Goal: Task Accomplishment & Management: Manage account settings

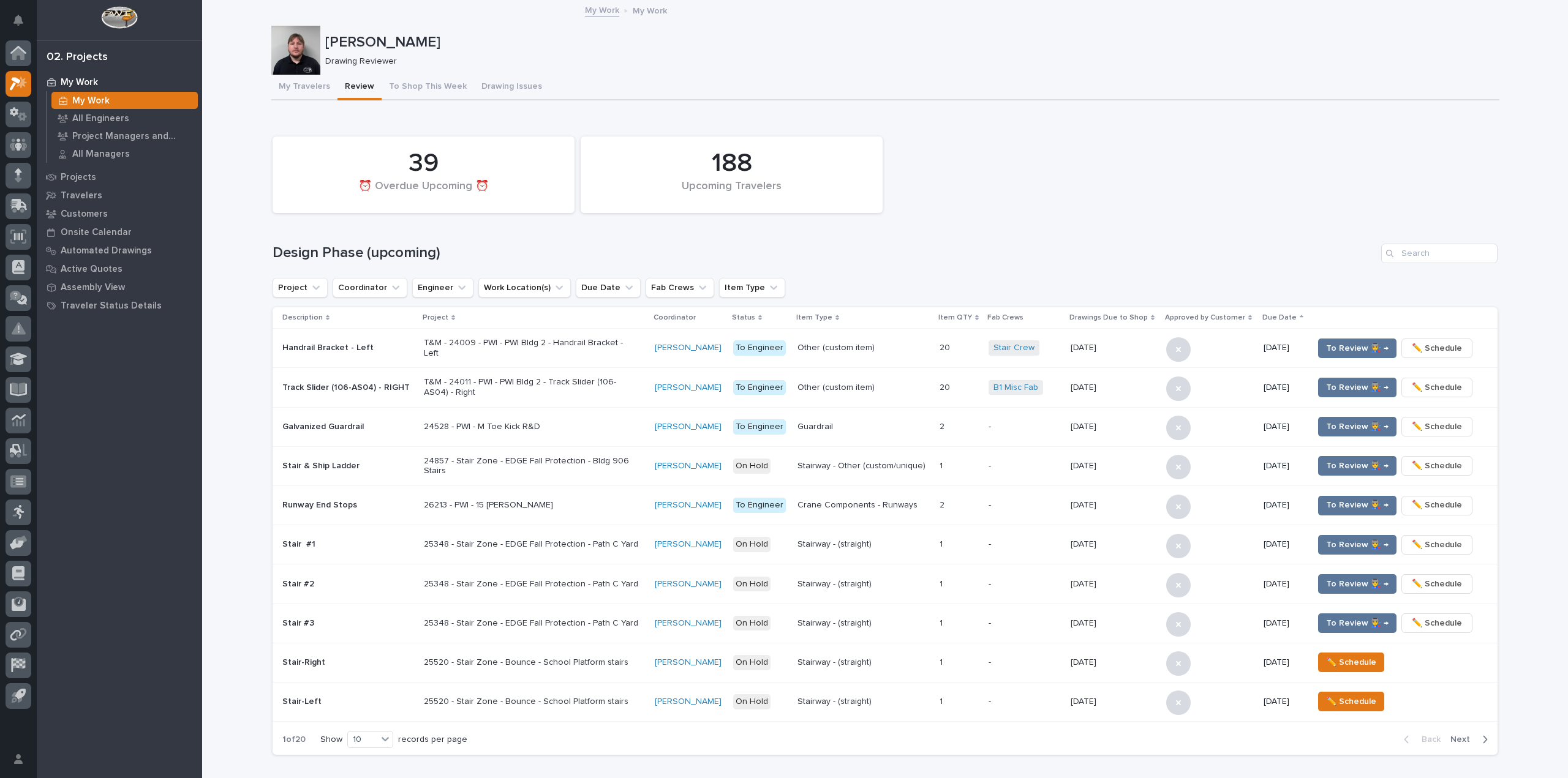
click at [980, 142] on div "188 Upcoming Travelers 39 ⏰ Overdue Upcoming ⏰" at bounding box center [885, 175] width 1238 height 89
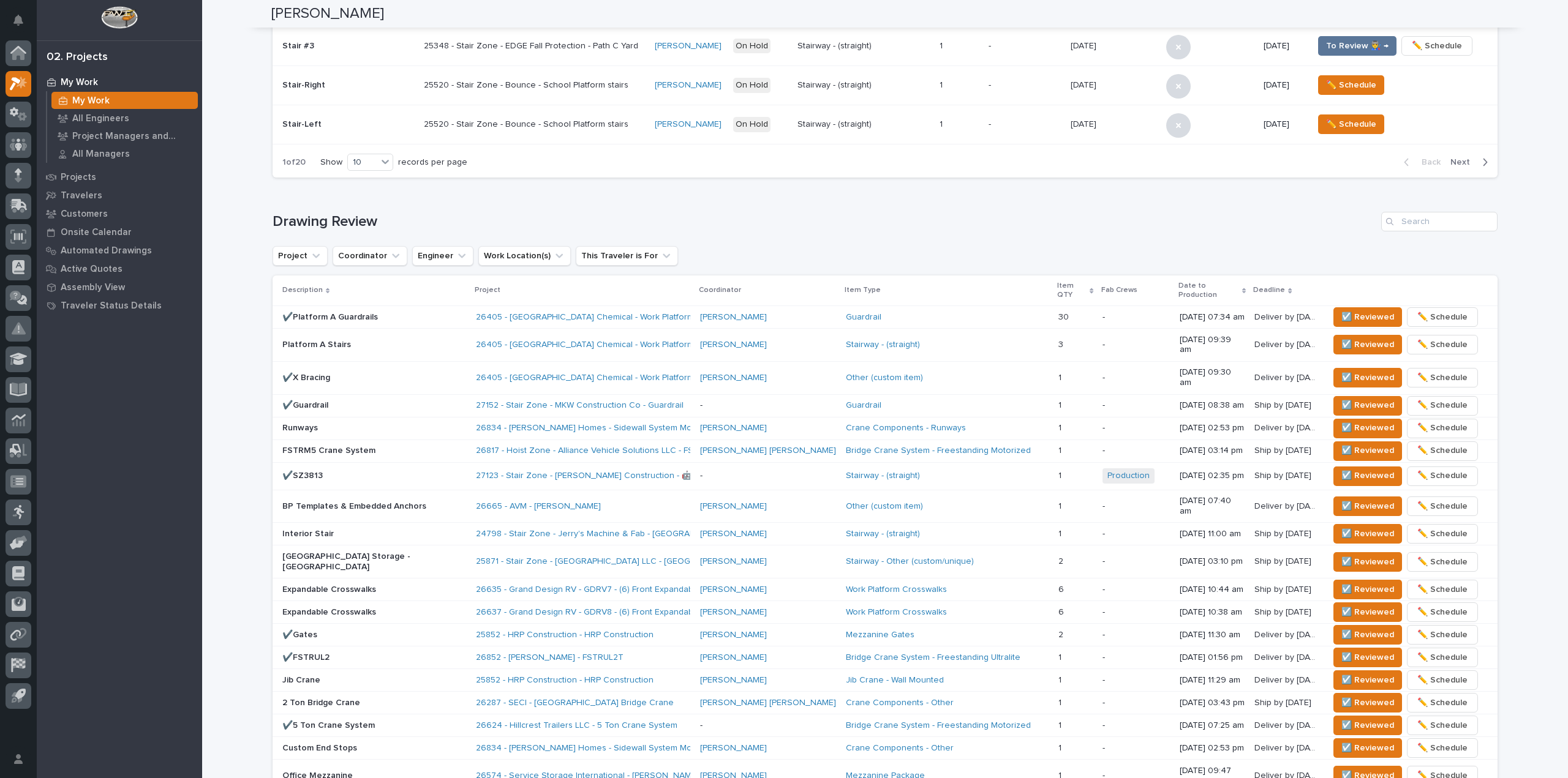
scroll to position [612, 0]
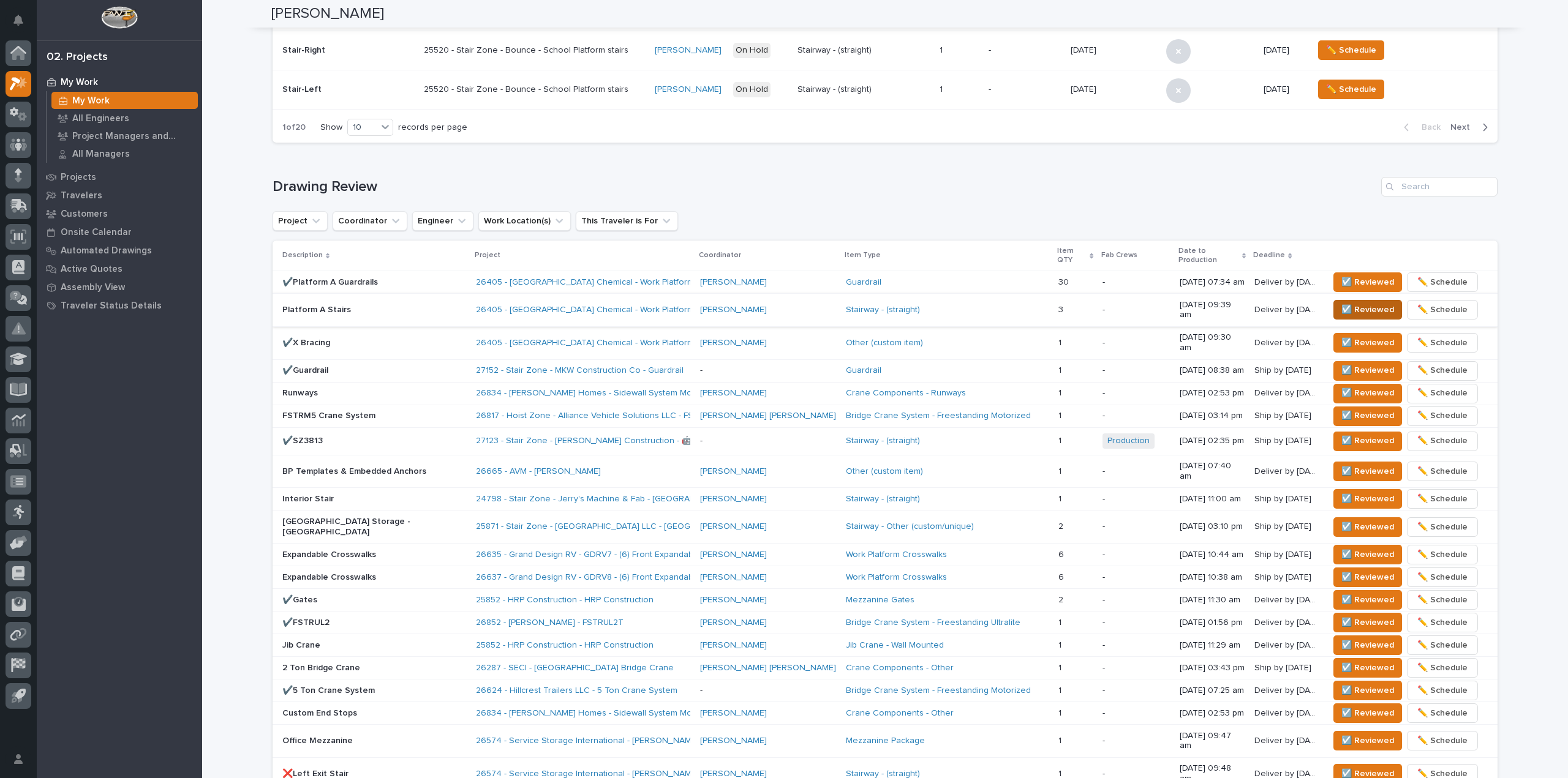
click at [1367, 302] on span "☑️ Reviewed" at bounding box center [1368, 310] width 53 height 15
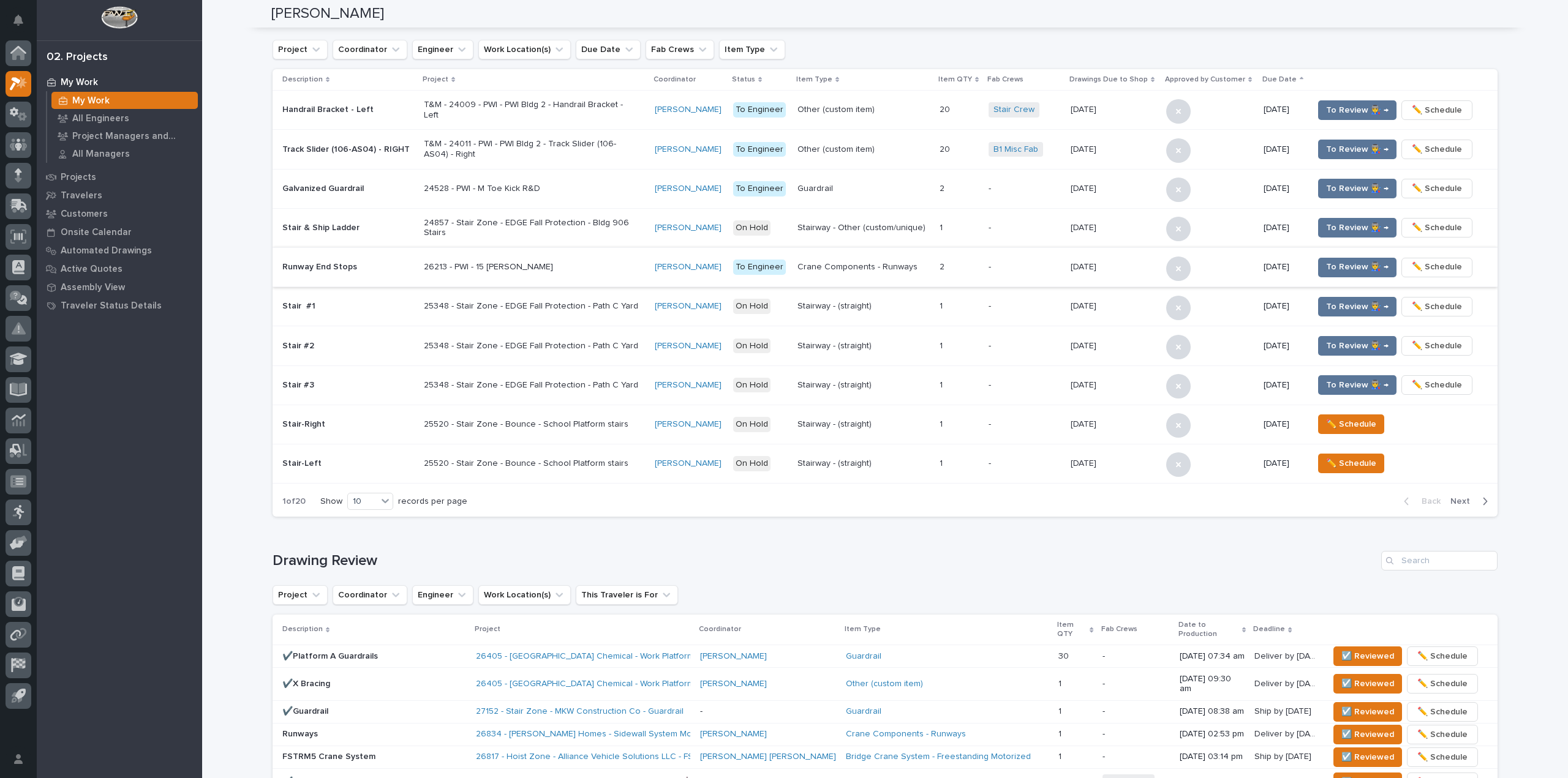
scroll to position [173, 0]
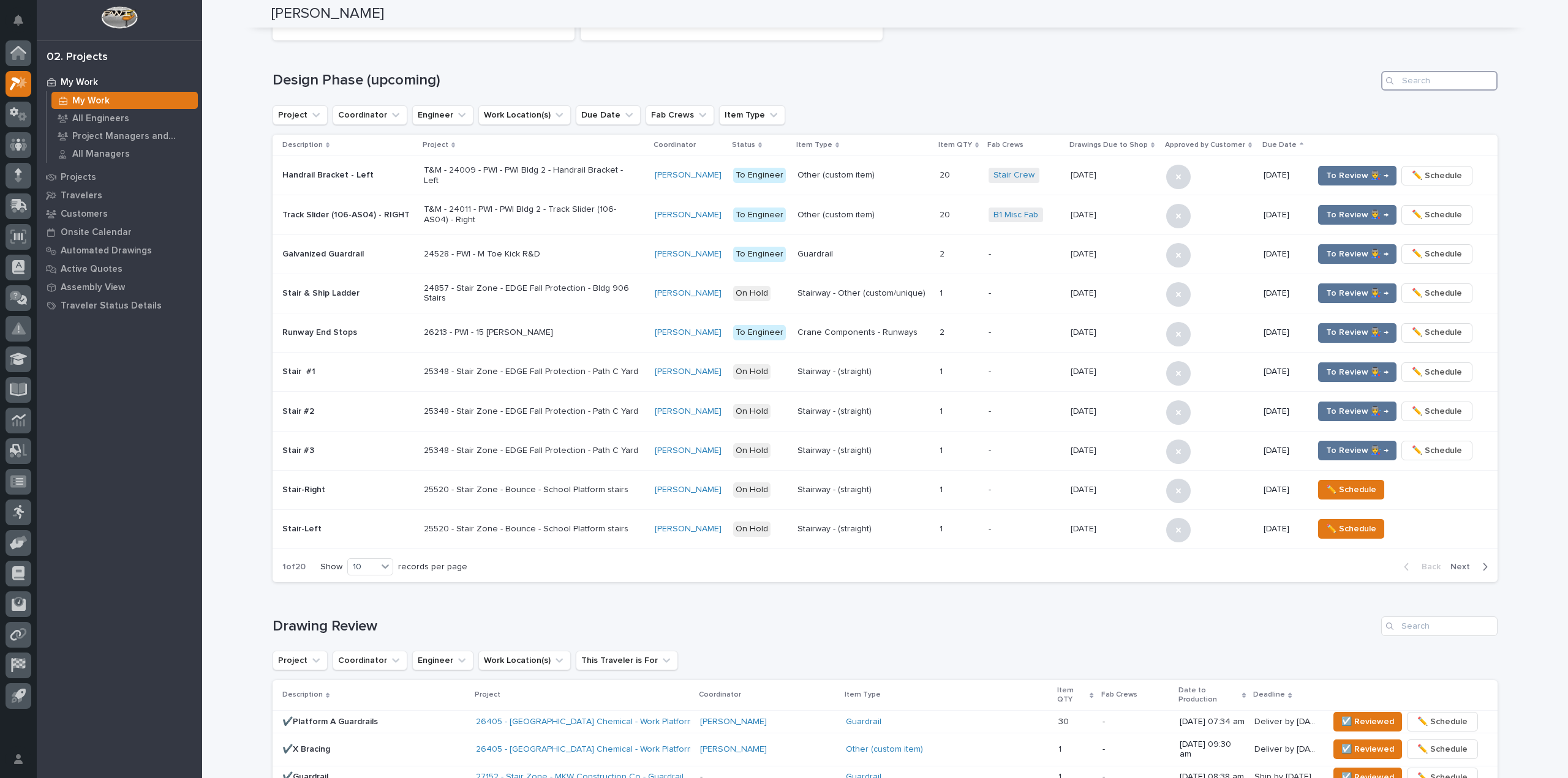
click at [1470, 86] on input "Search" at bounding box center [1439, 81] width 116 height 20
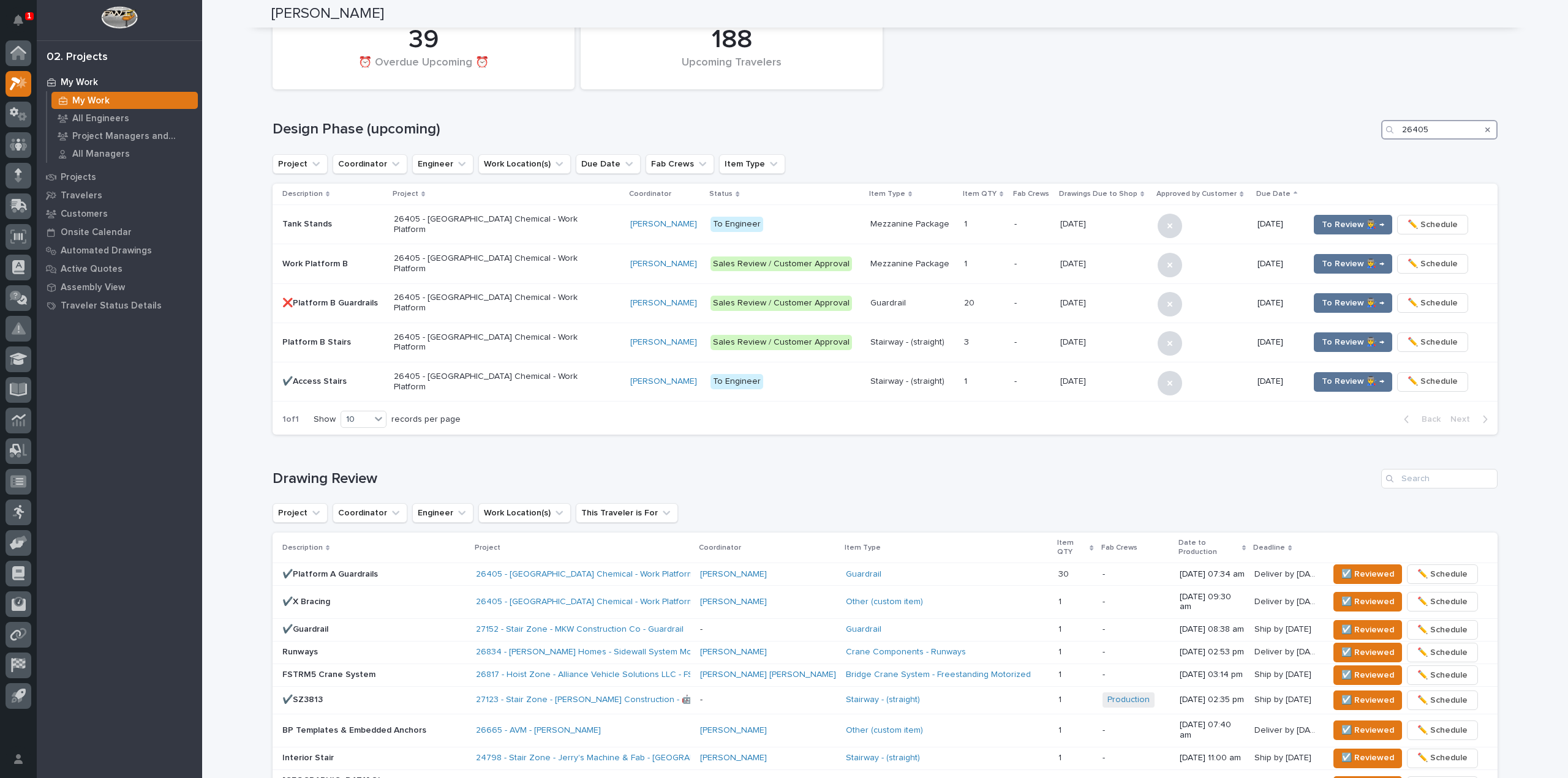
scroll to position [122, 0]
click at [1461, 122] on input "26405" at bounding box center [1439, 131] width 116 height 20
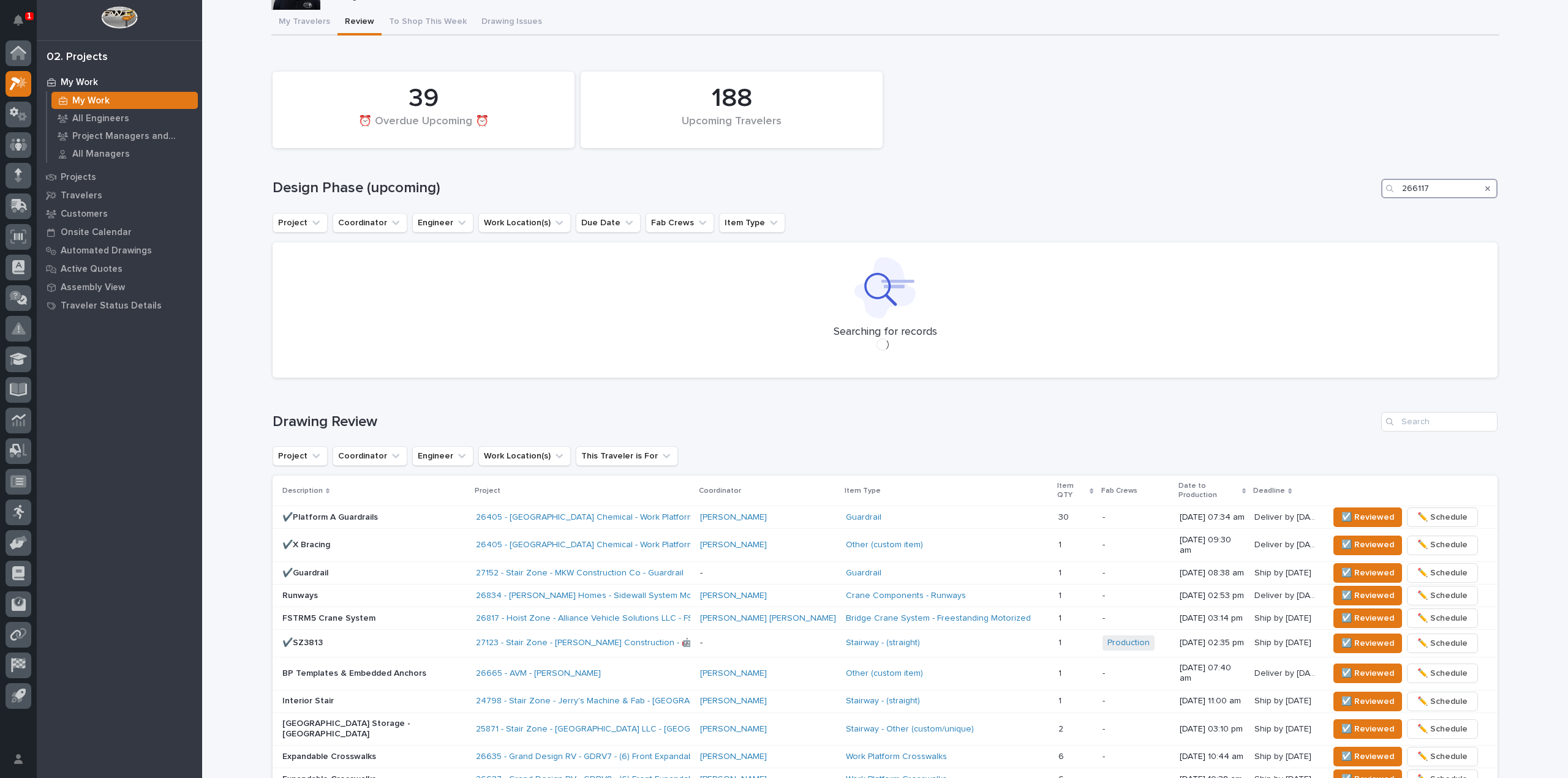
scroll to position [69, 0]
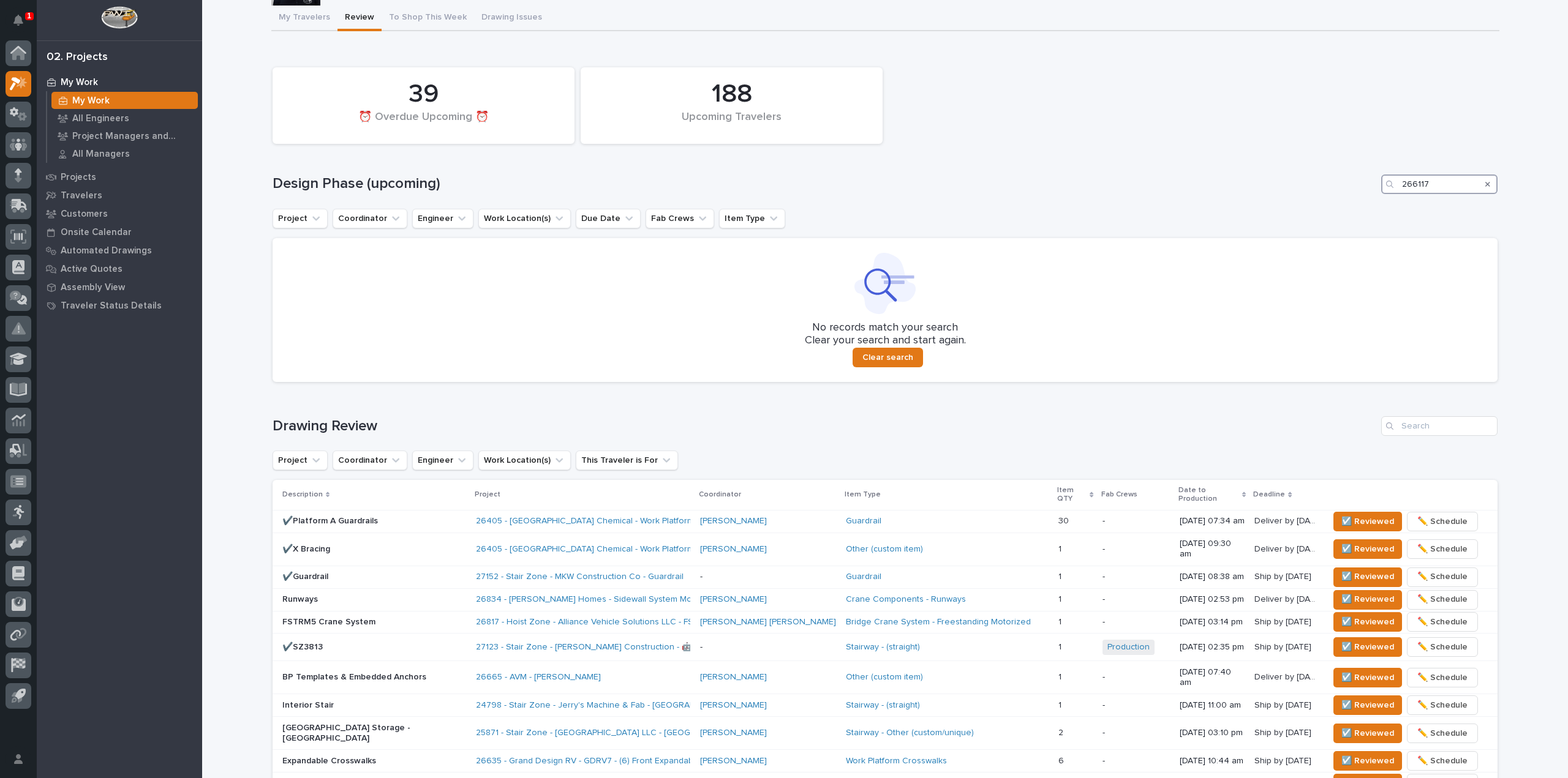
click at [1405, 180] on input "266117" at bounding box center [1439, 185] width 116 height 20
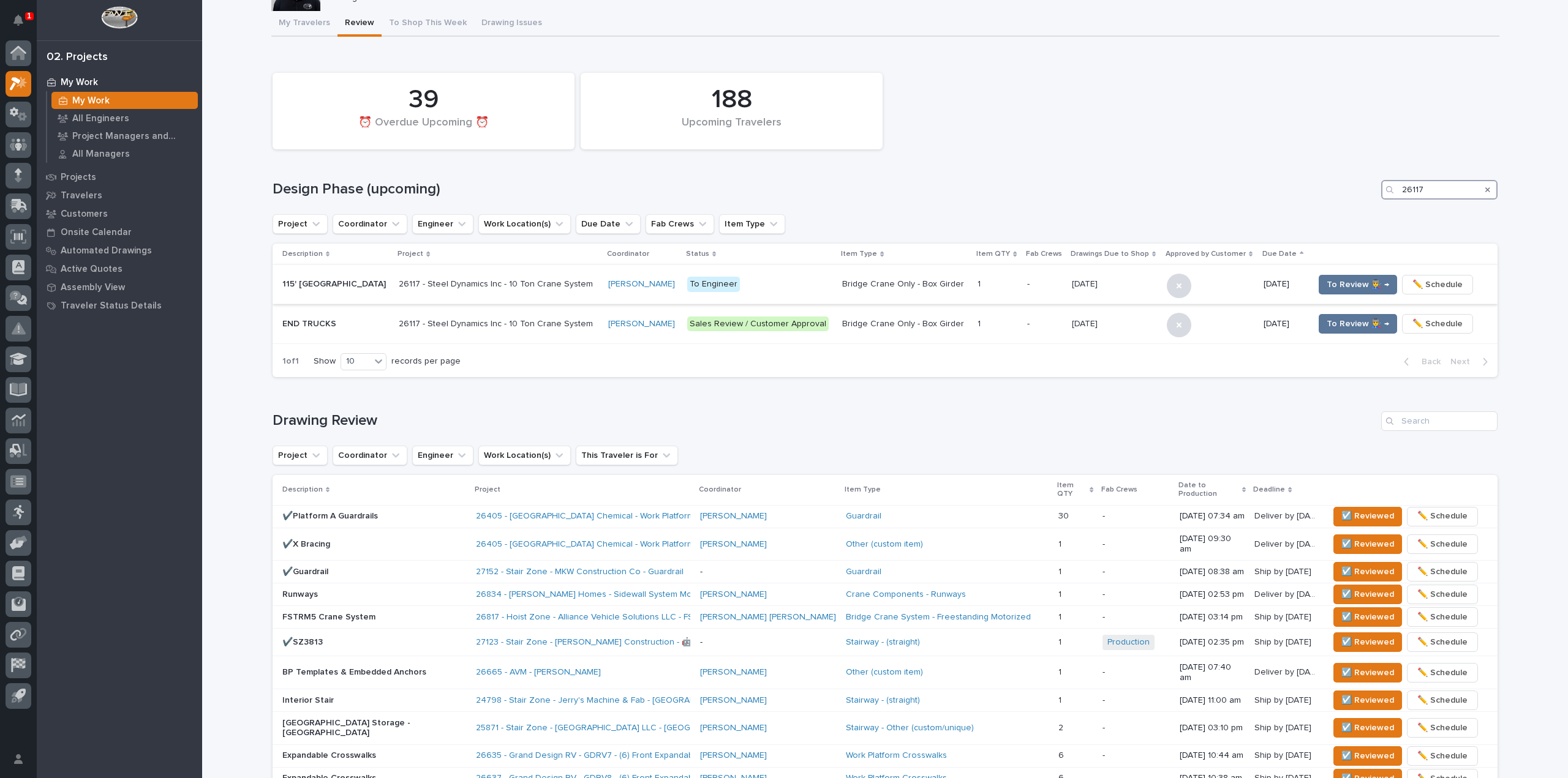
scroll to position [75, 0]
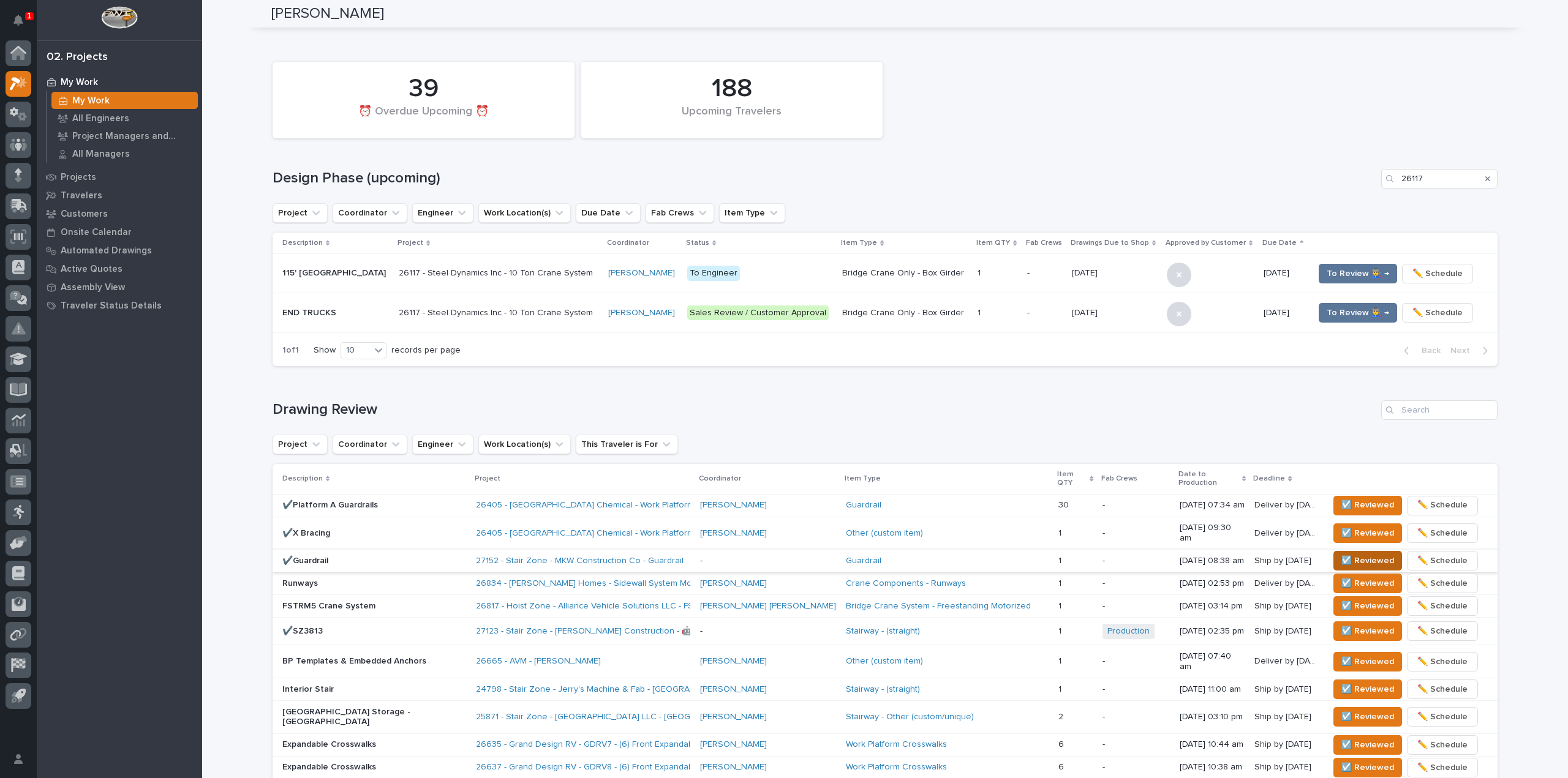
click at [1344, 554] on span "☑️ Reviewed" at bounding box center [1368, 561] width 53 height 15
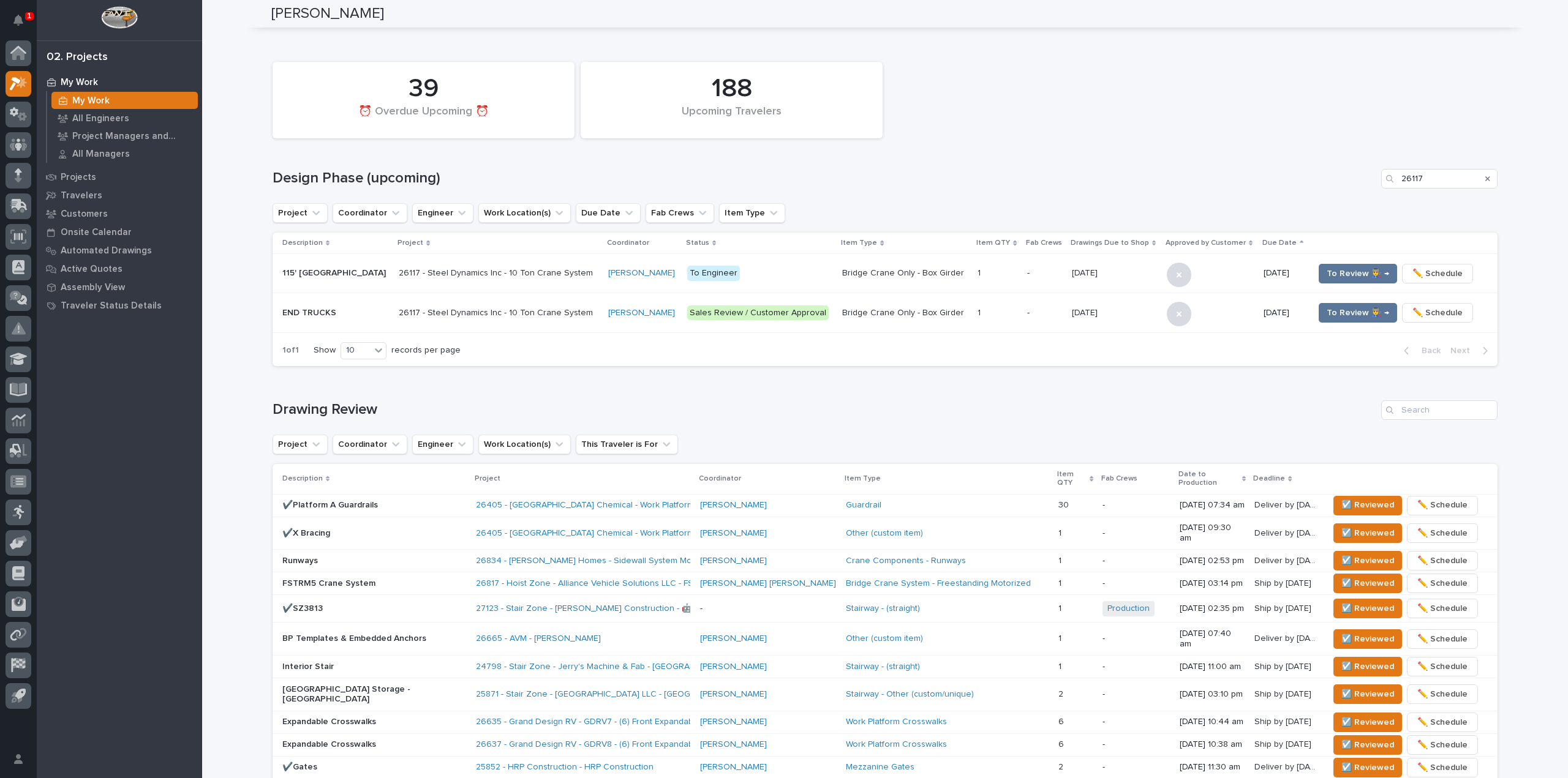
scroll to position [64, 0]
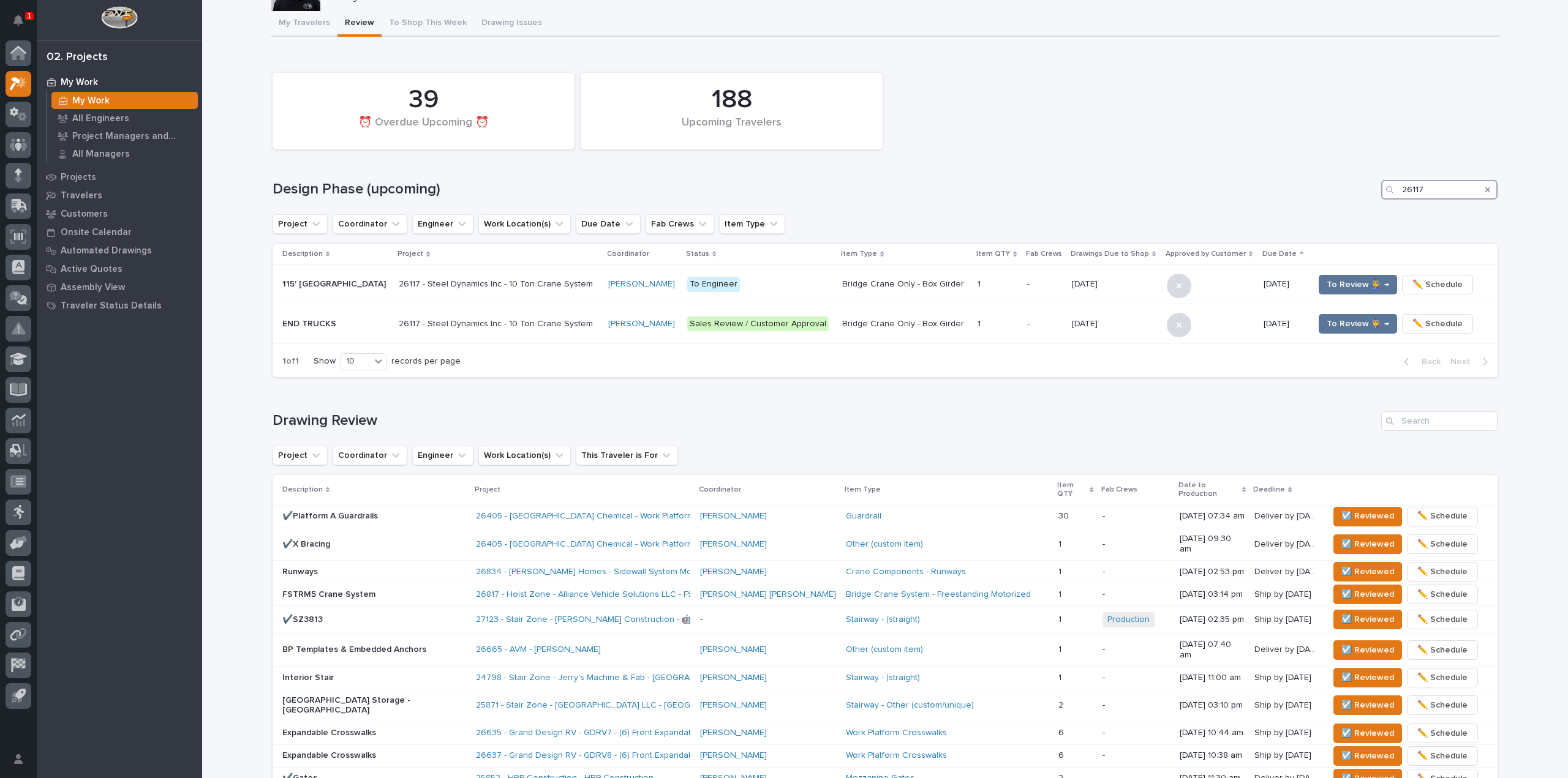
drag, startPoint x: 1443, startPoint y: 190, endPoint x: 1049, endPoint y: 143, distance: 396.8
click at [1050, 143] on div "188 Upcoming Travelers 39 ⏰ Overdue Upcoming ⏰ Design Phase (upcoming) 26117 Pr…" at bounding box center [885, 222] width 1225 height 311
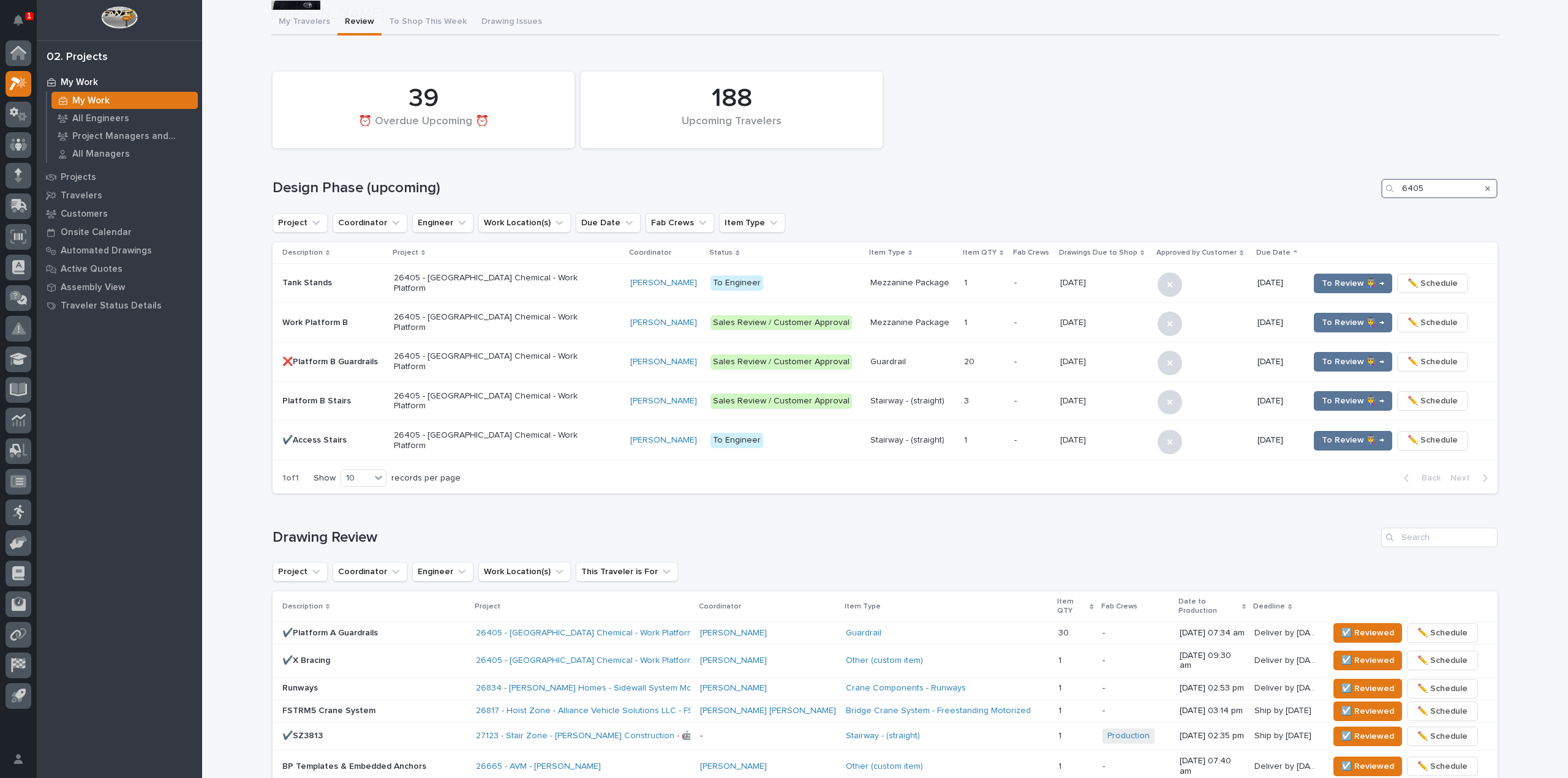
scroll to position [122, 0]
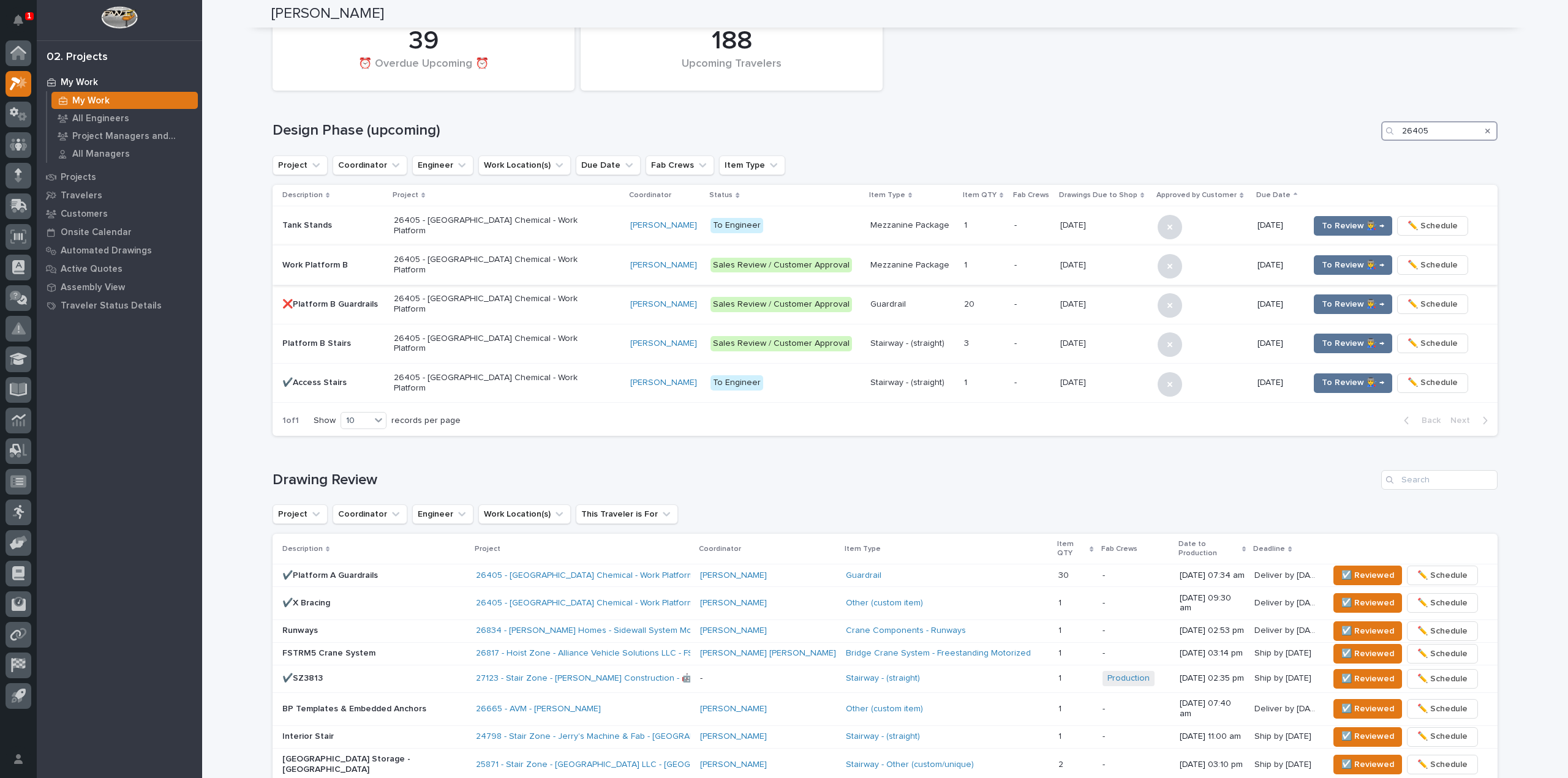
type input "26405"
click at [335, 251] on td "Work Platform B" at bounding box center [330, 265] width 116 height 39
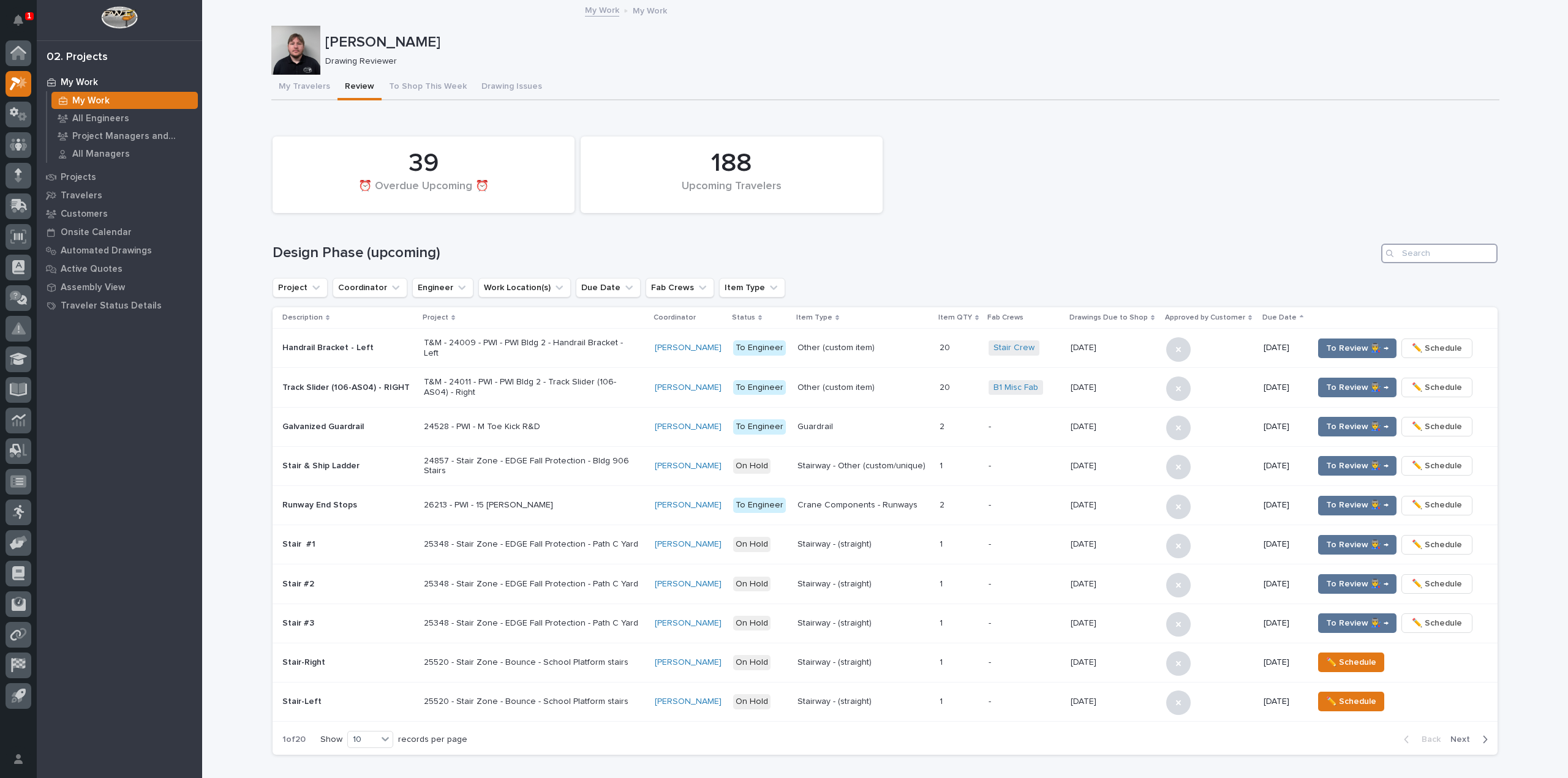
click at [1444, 251] on input "Search" at bounding box center [1439, 254] width 116 height 20
paste input "26405"
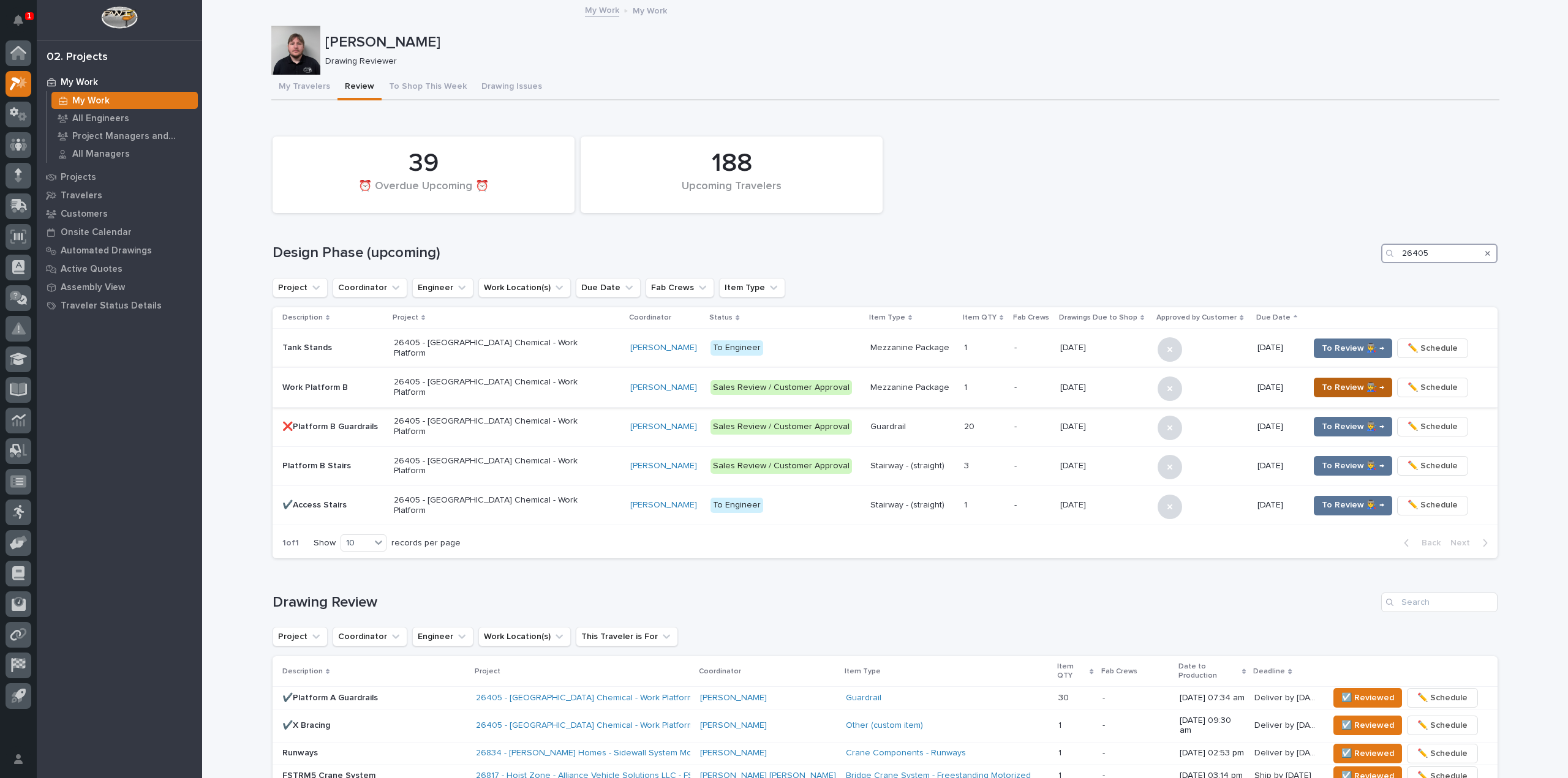
type input "26405"
click at [1354, 394] on span "To Review 👨‍🏭 →" at bounding box center [1353, 388] width 62 height 15
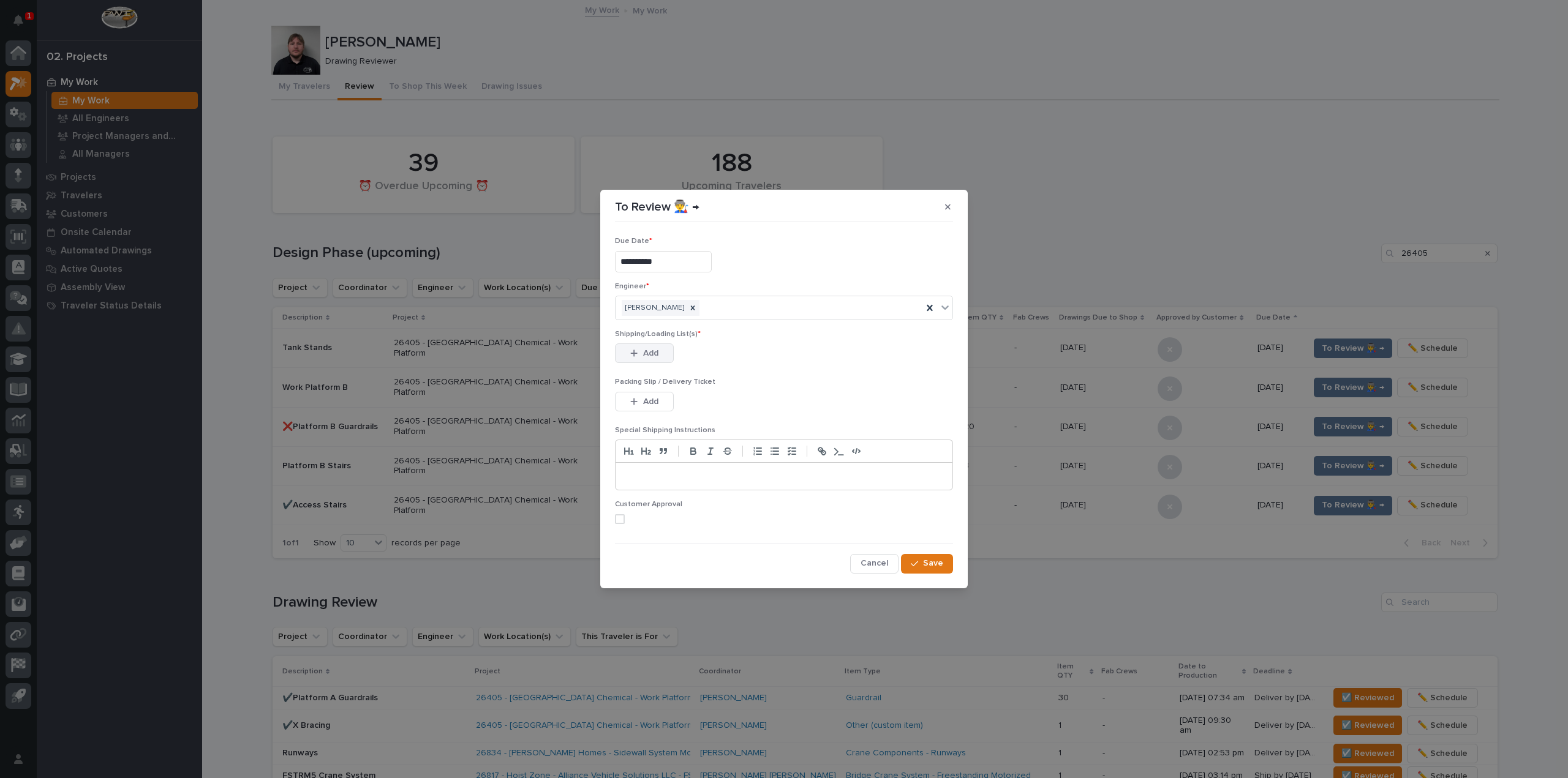
click at [628, 361] on button "Add" at bounding box center [644, 353] width 59 height 20
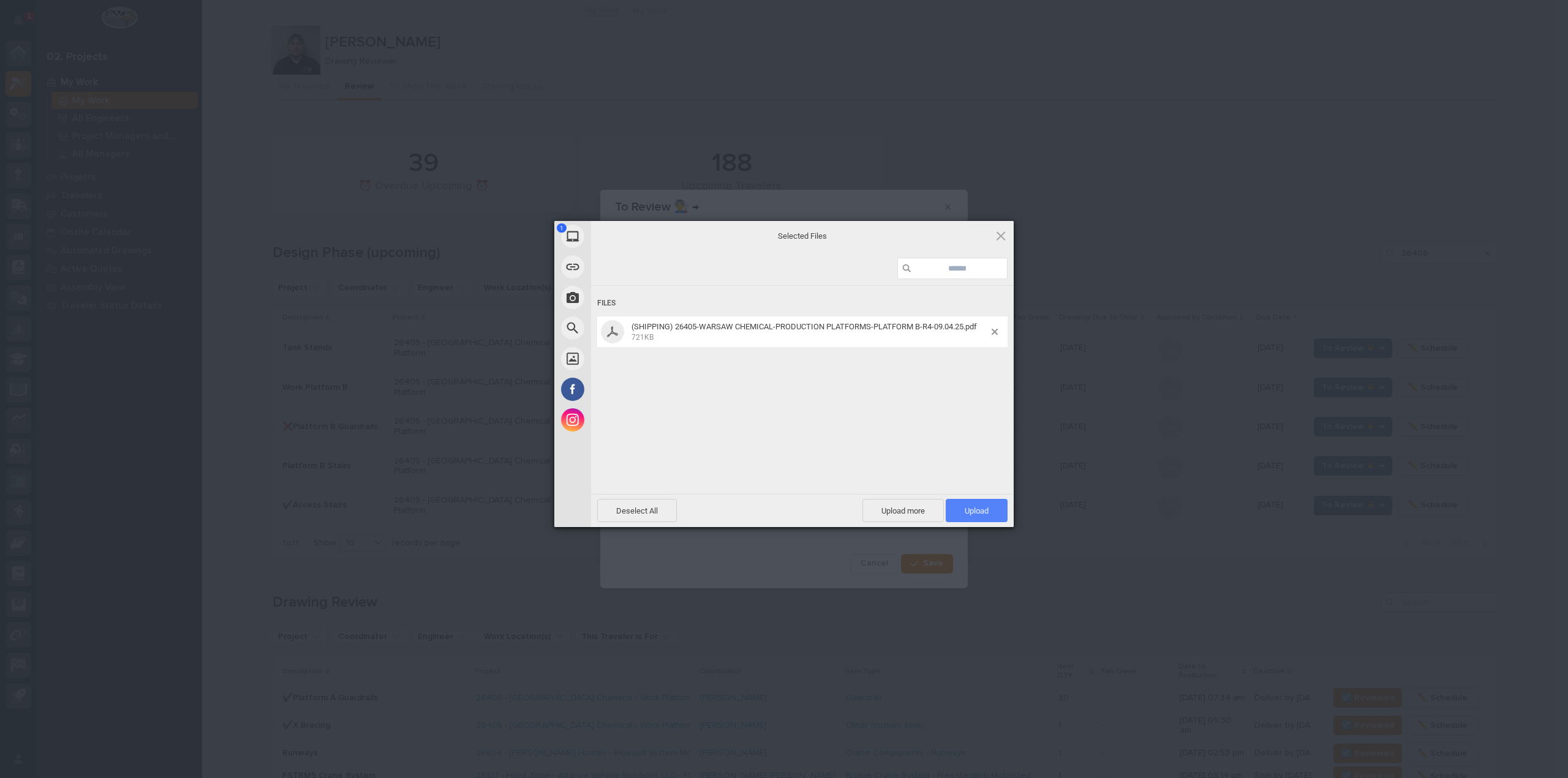
click at [959, 502] on span "Upload 1" at bounding box center [977, 510] width 62 height 23
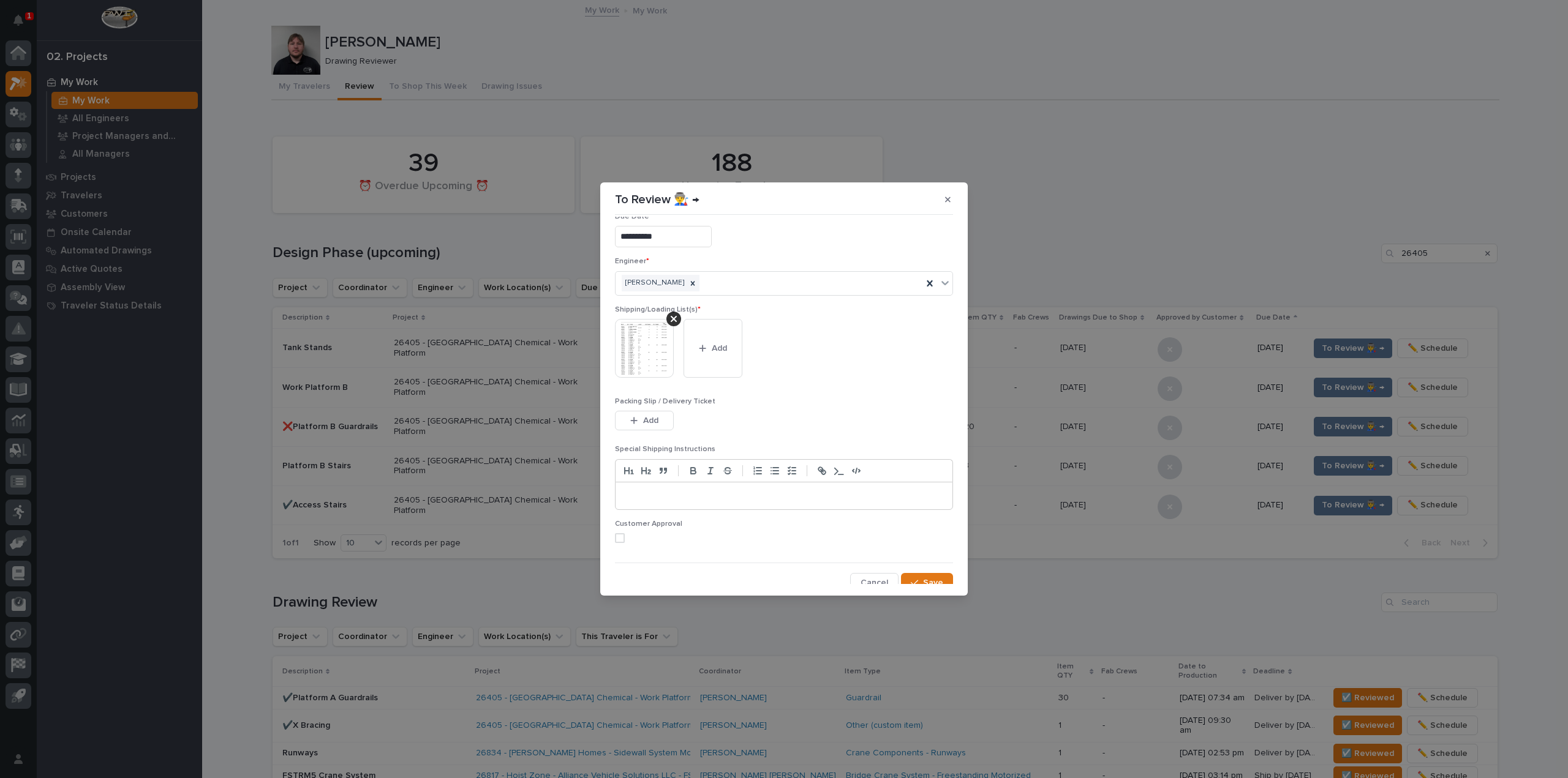
scroll to position [26, 0]
click at [934, 565] on button "Save" at bounding box center [927, 574] width 52 height 20
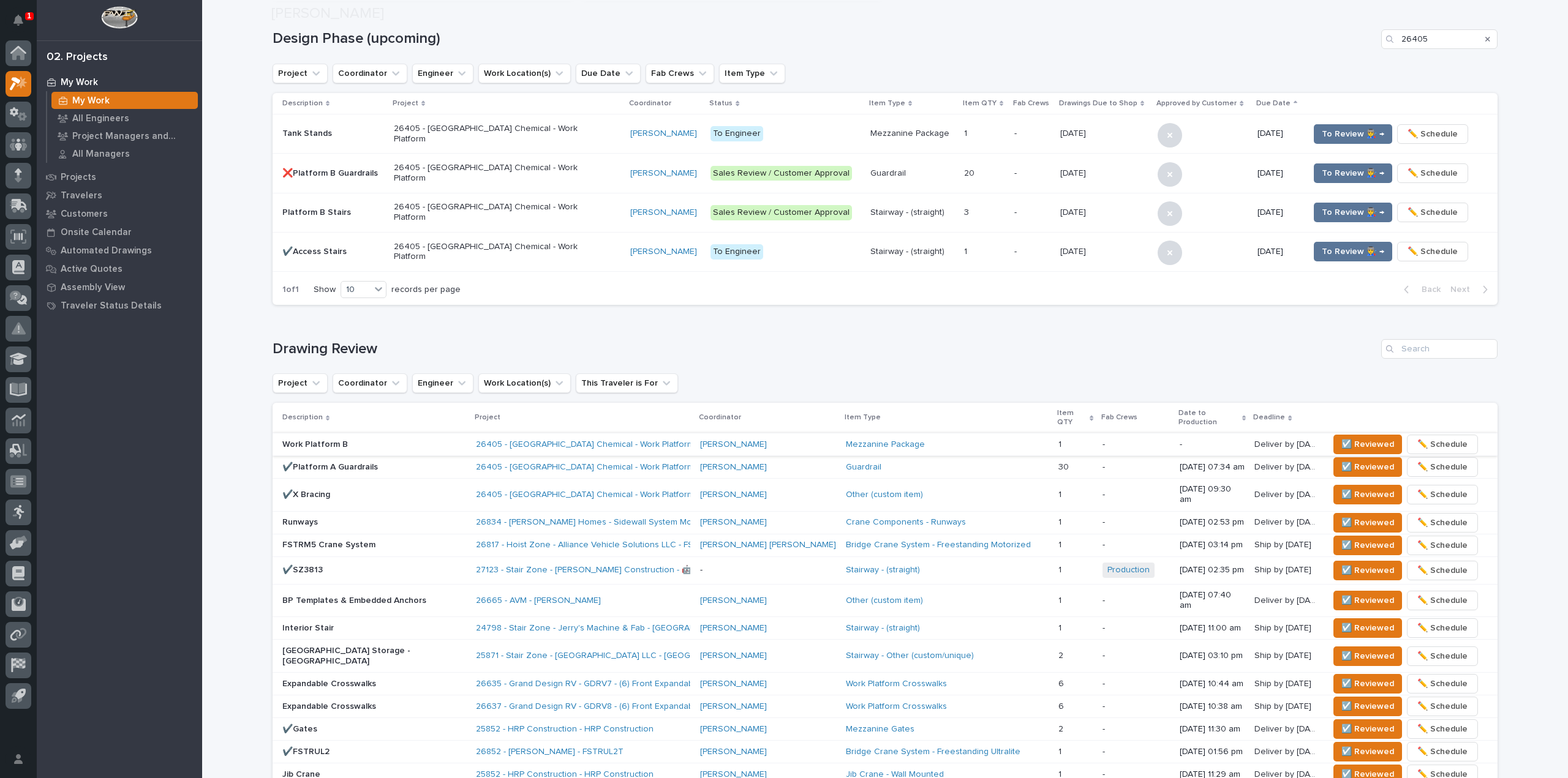
scroll to position [245, 0]
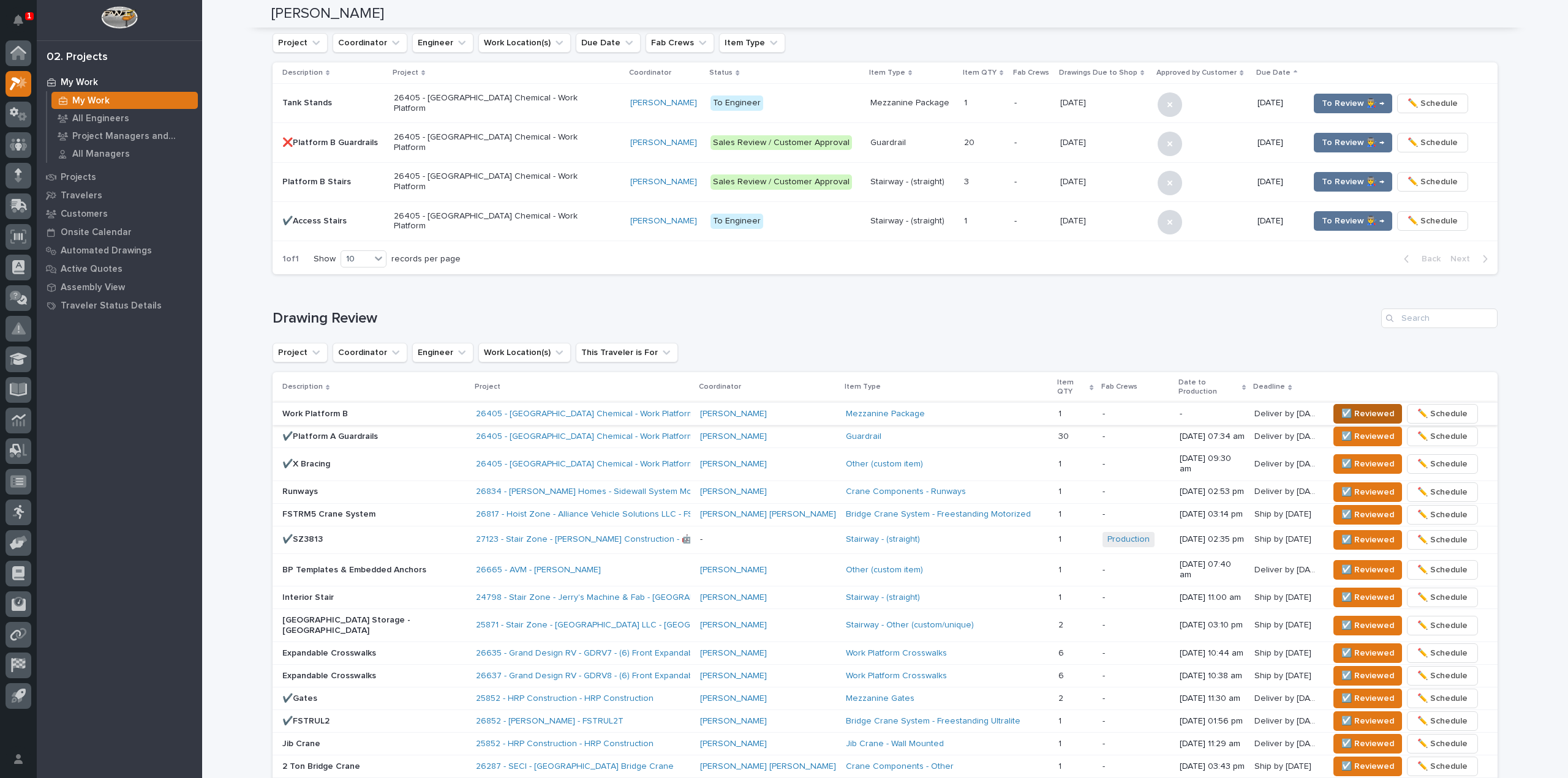
click at [1334, 404] on button "☑️ Reviewed" at bounding box center [1368, 414] width 68 height 20
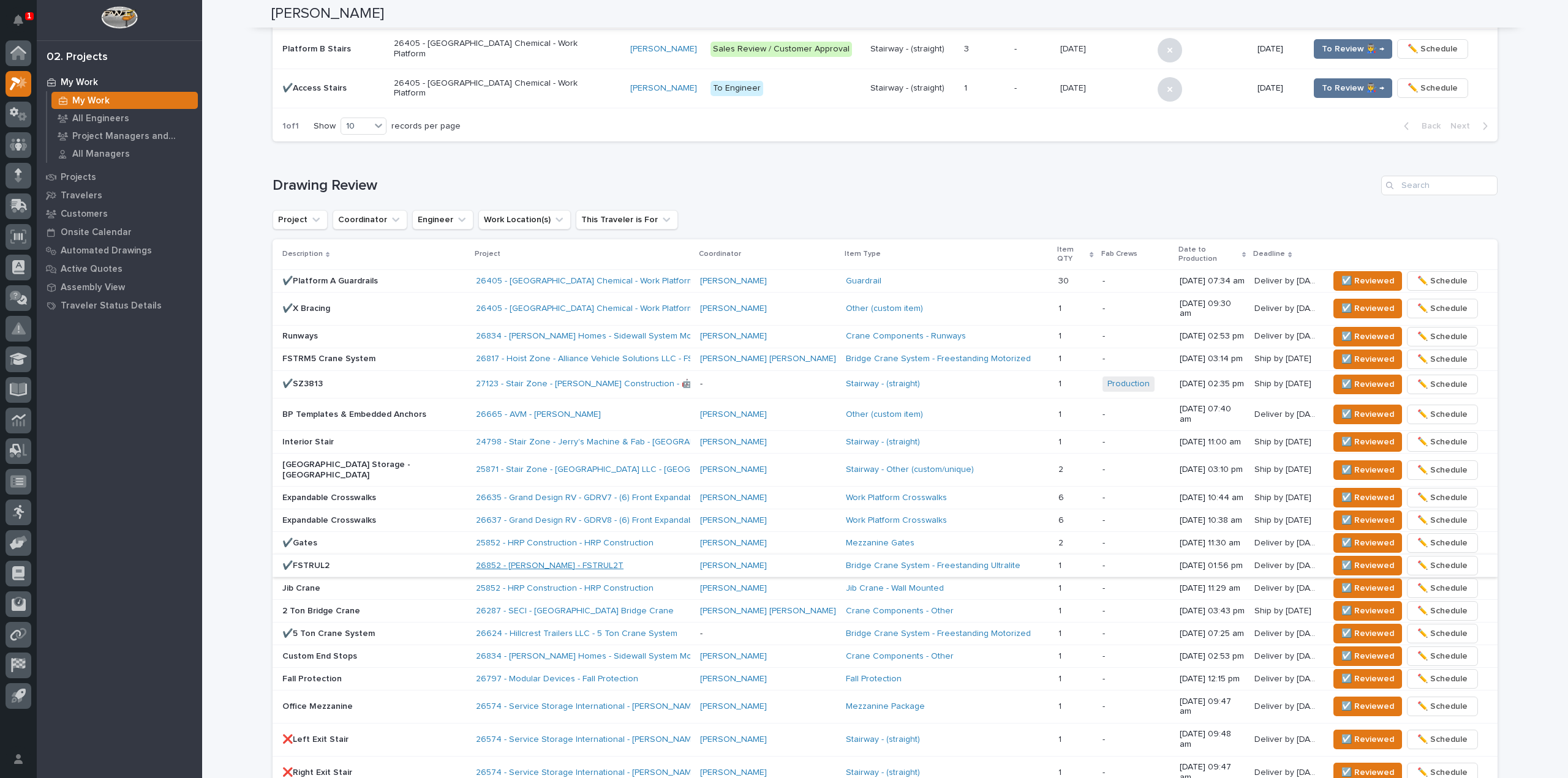
scroll to position [417, 0]
